Goal: Find specific page/section: Find specific page/section

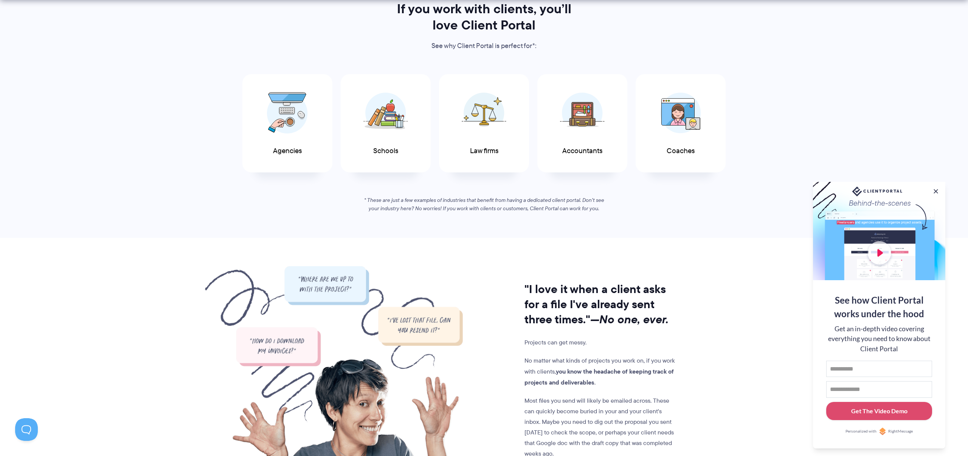
scroll to position [393, 0]
click at [936, 187] on button at bounding box center [935, 191] width 9 height 9
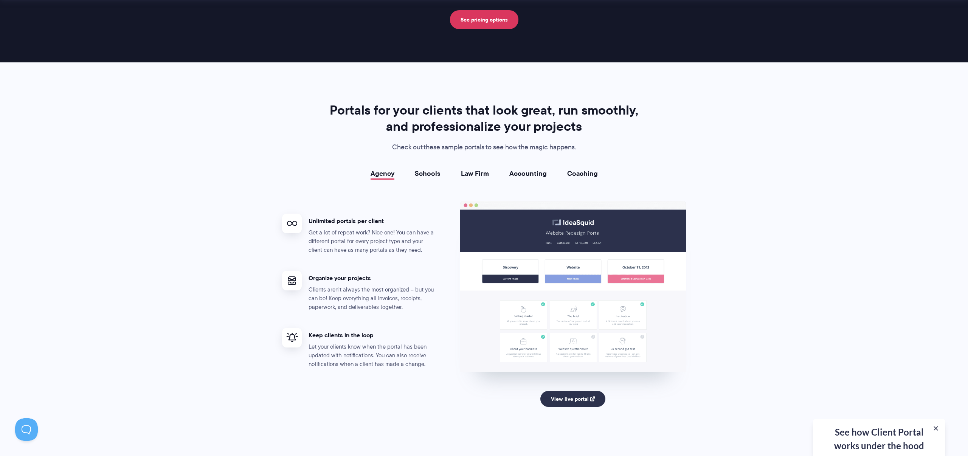
scroll to position [1268, 0]
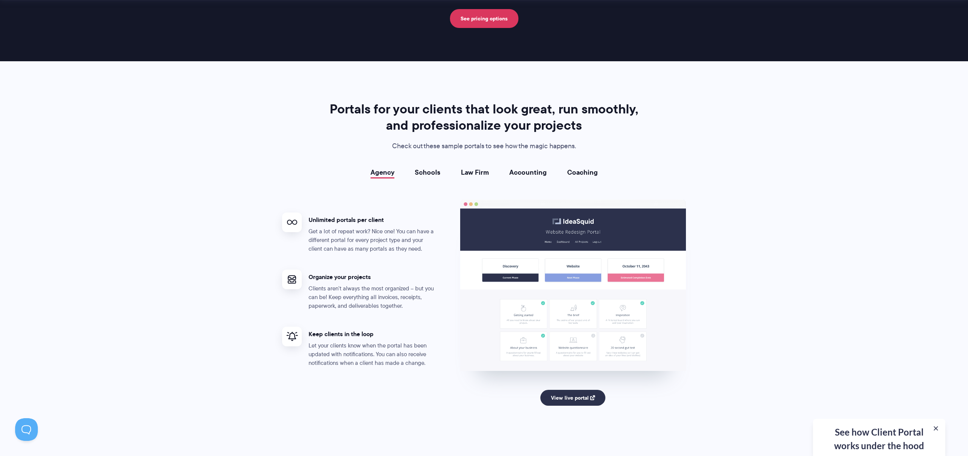
click at [361, 280] on h4 "Organize your projects" at bounding box center [372, 277] width 129 height 8
click at [430, 176] on link "Schools" at bounding box center [428, 173] width 26 height 8
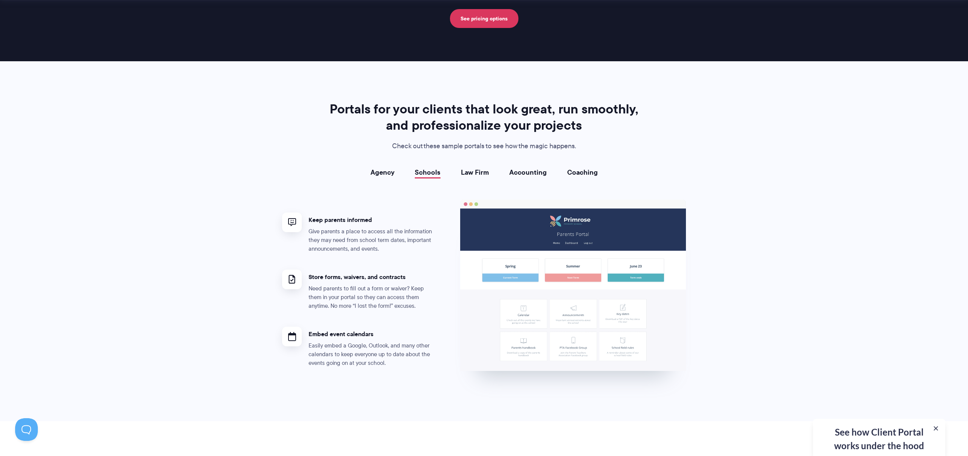
click at [480, 169] on link "Law Firm" at bounding box center [475, 173] width 28 height 8
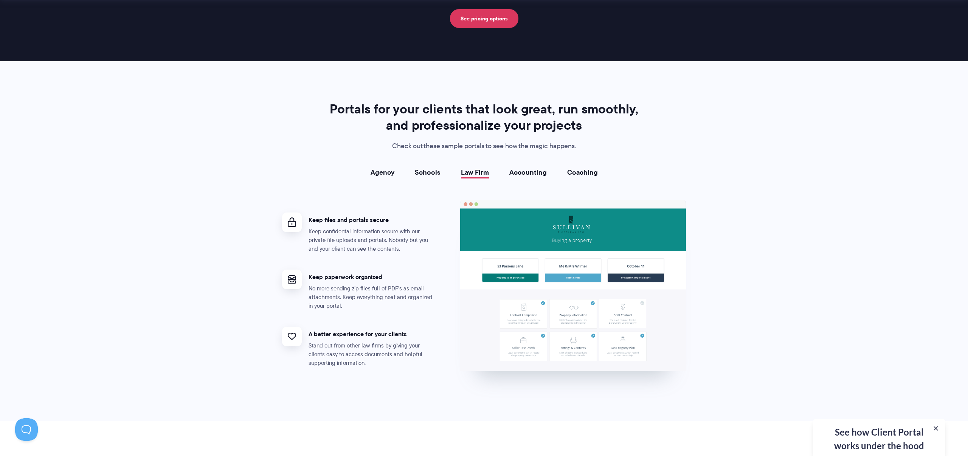
click at [531, 170] on link "Accounting" at bounding box center [527, 173] width 37 height 8
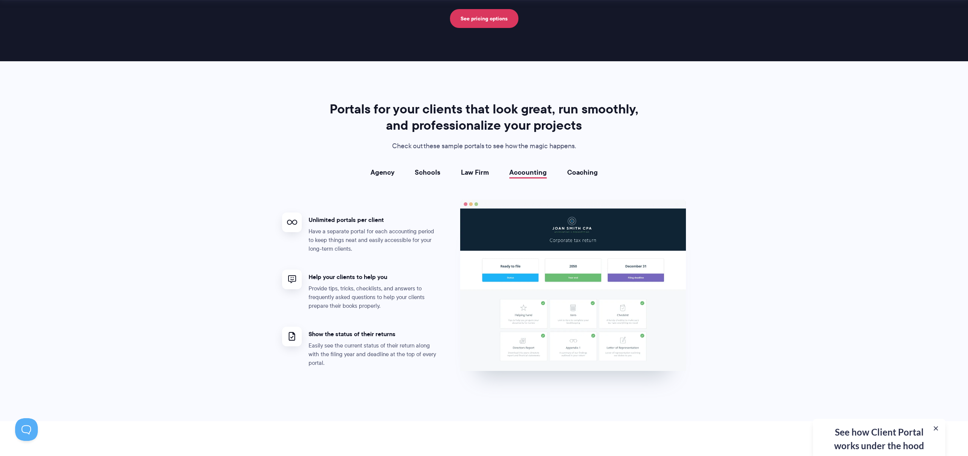
click at [567, 170] on link "Coaching" at bounding box center [582, 173] width 31 height 8
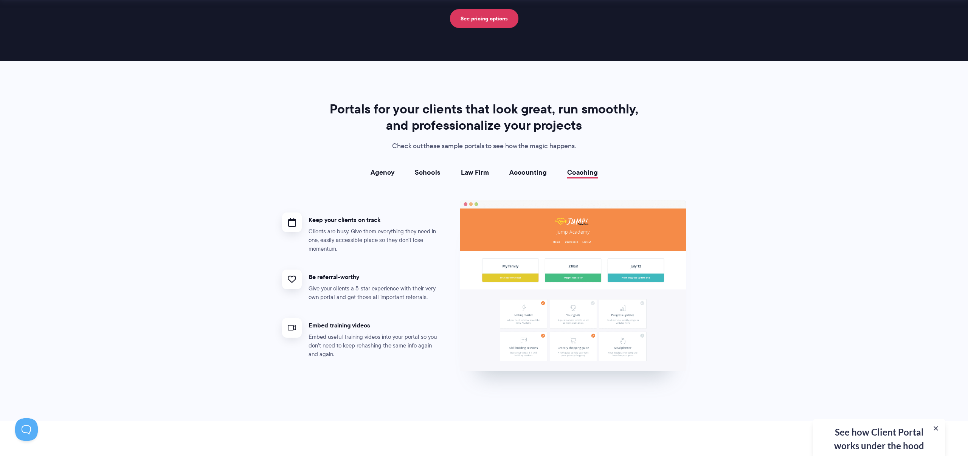
click at [382, 178] on div "Agency Schools Law Firm Accounting Coaching Agency Unlimited portals per client…" at bounding box center [484, 275] width 404 height 213
click at [382, 174] on link "Agency" at bounding box center [382, 173] width 24 height 8
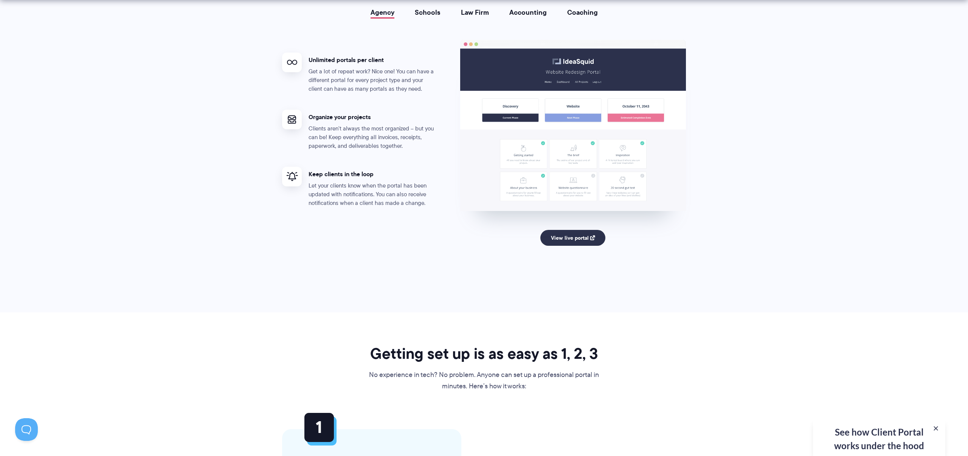
scroll to position [1518, 0]
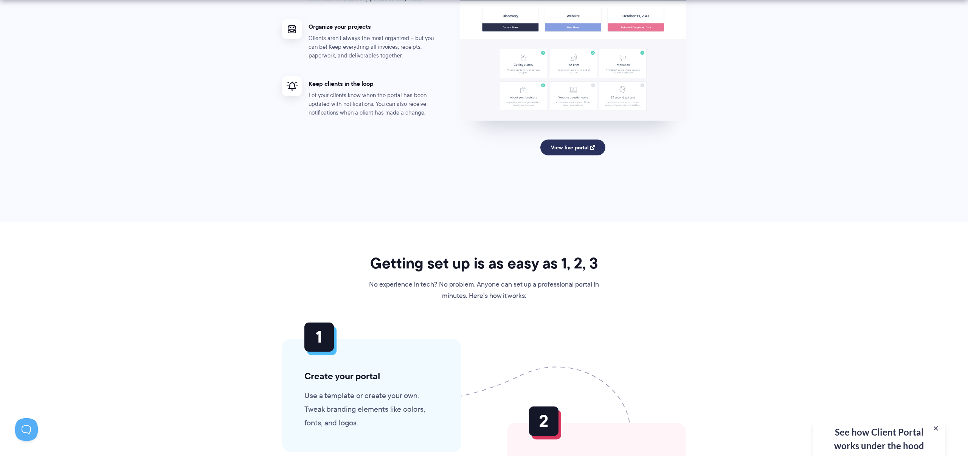
click at [564, 143] on link "View live portal" at bounding box center [572, 147] width 65 height 16
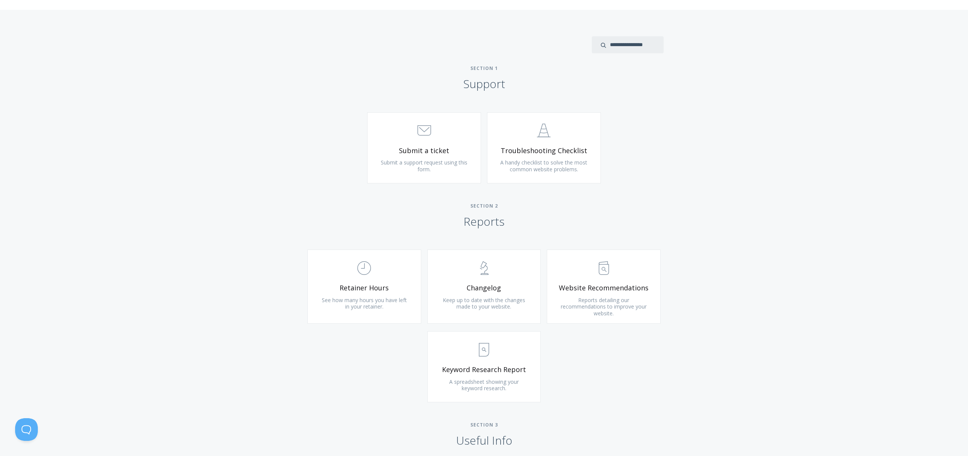
scroll to position [343, 0]
